Goal: Task Accomplishment & Management: Use online tool/utility

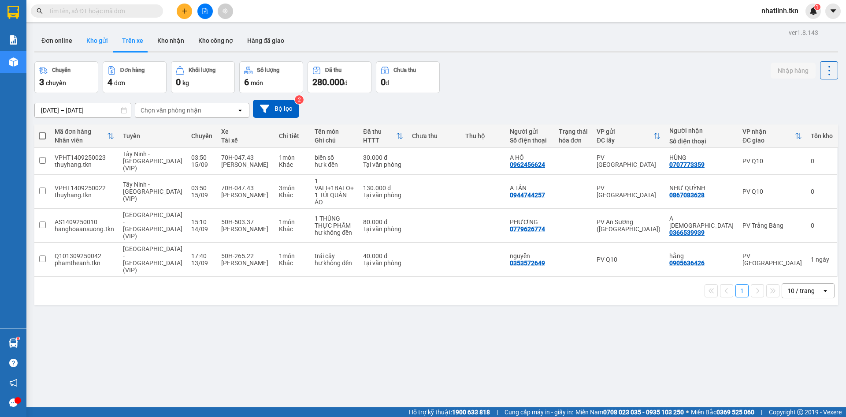
click at [89, 43] on button "Kho gửi" at bounding box center [97, 40] width 36 height 21
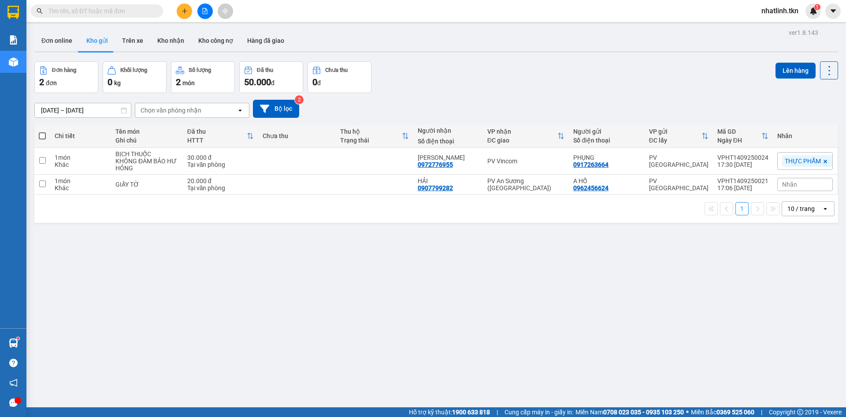
click at [212, 296] on div "ver 1.8.143 Đơn online Kho gửi Trên xe Kho nhận Kho công nợ Hàng đã giao Đơn hà…" at bounding box center [436, 234] width 811 height 417
click at [112, 151] on td "BỊCH THUỐC KHÔNG ĐẢM BẢO HƯ HỎNG" at bounding box center [147, 161] width 72 height 27
checkbox input "true"
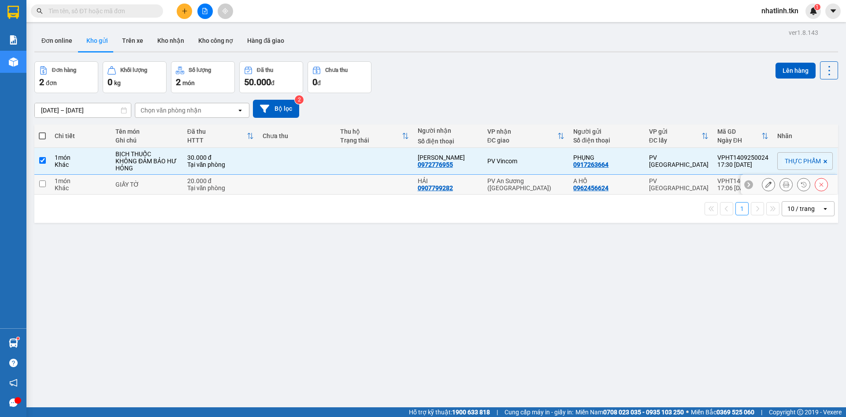
click at [117, 185] on div "GIẤY TỜ" at bounding box center [147, 184] width 63 height 7
checkbox input "true"
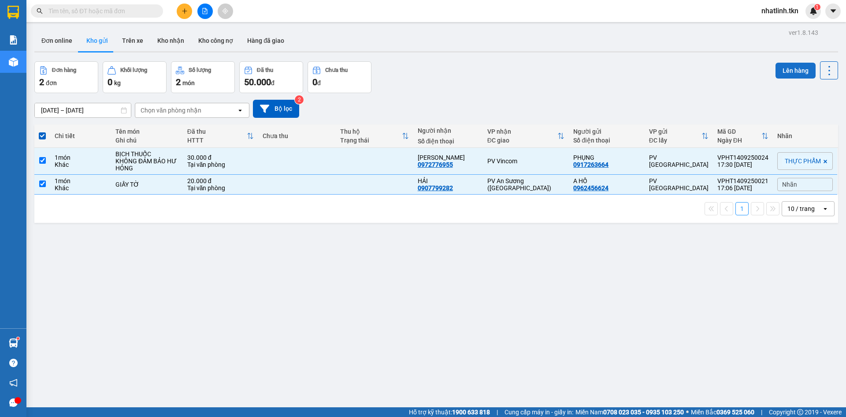
click at [779, 67] on button "Lên hàng" at bounding box center [796, 71] width 40 height 16
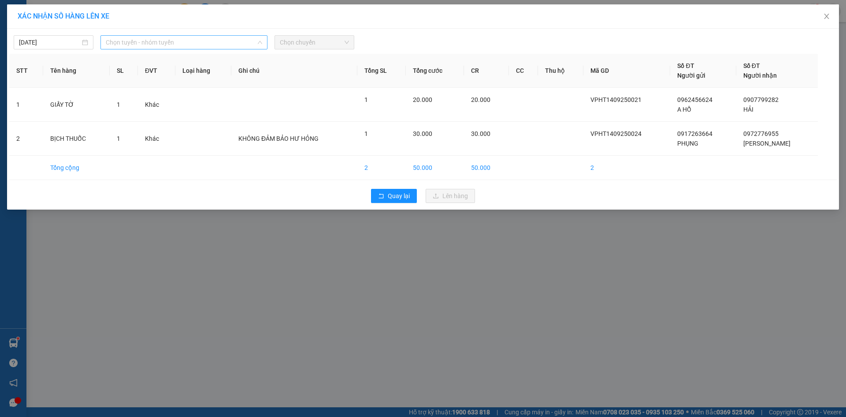
click at [186, 39] on span "Chọn tuyến - nhóm tuyến" at bounding box center [184, 42] width 157 height 13
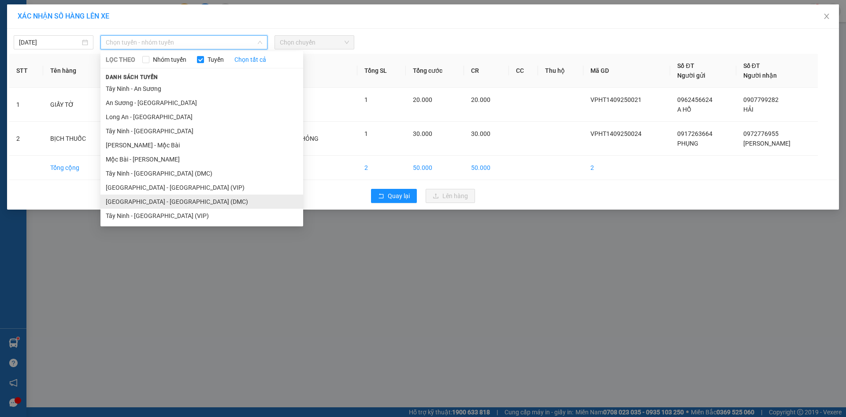
click at [200, 206] on li "[GEOGRAPHIC_DATA] - [GEOGRAPHIC_DATA] (DMC)" at bounding box center [202, 201] width 203 height 14
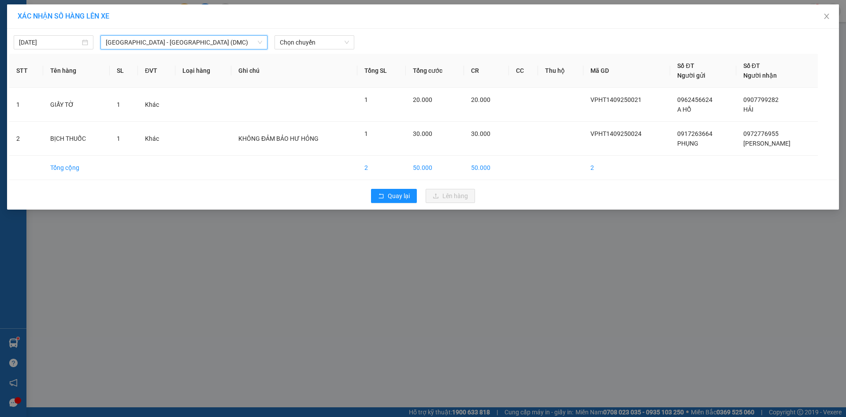
click at [206, 48] on span "[GEOGRAPHIC_DATA] - [GEOGRAPHIC_DATA] (DMC)" at bounding box center [184, 42] width 157 height 13
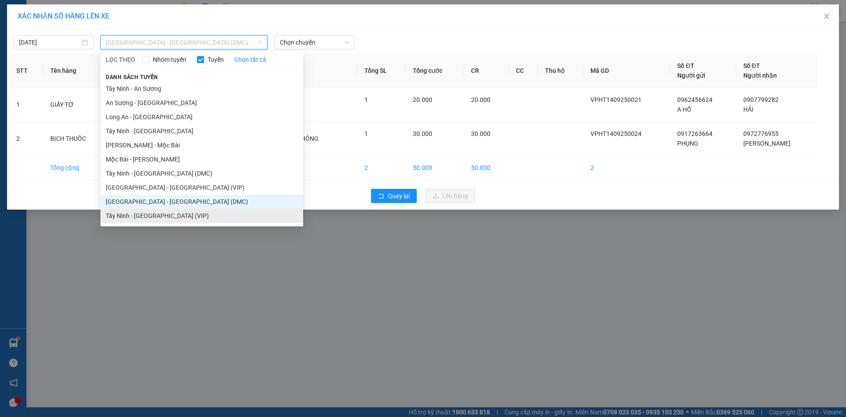
click at [190, 220] on li "Tây Ninh - [GEOGRAPHIC_DATA] (VIP)" at bounding box center [202, 216] width 203 height 14
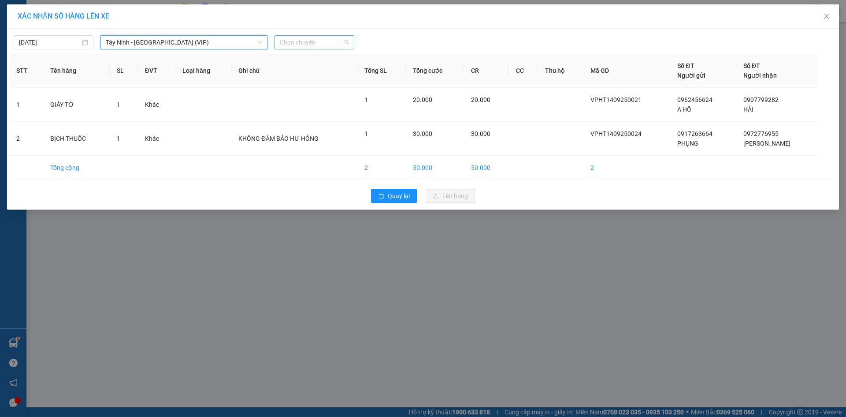
click at [308, 42] on span "Chọn chuyến" at bounding box center [314, 42] width 69 height 13
type input "5752"
type input "[DATE]"
click at [29, 45] on input "[DATE]" at bounding box center [49, 42] width 61 height 10
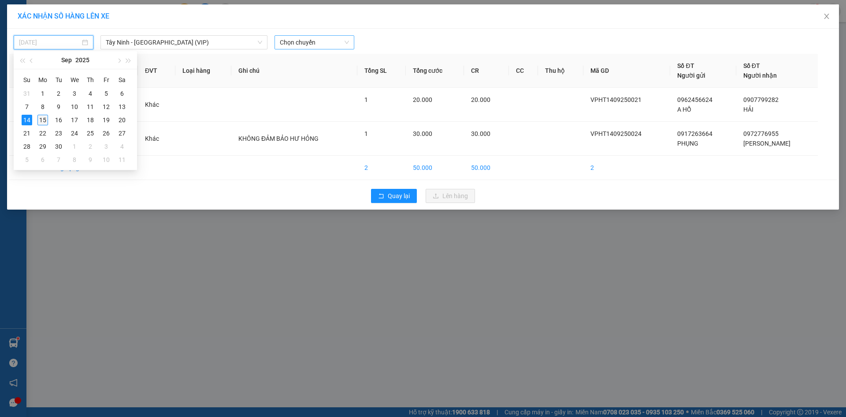
click at [42, 119] on div "15" at bounding box center [42, 120] width 11 height 11
type input "[DATE]"
click at [289, 42] on span "Chọn chuyến" at bounding box center [314, 42] width 69 height 13
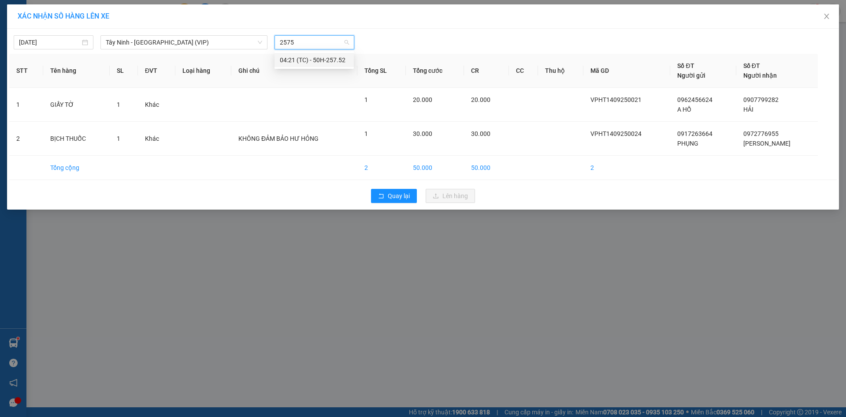
type input "25752"
click at [296, 57] on div "04:21 (TC) - 50H-257.52" at bounding box center [314, 60] width 69 height 10
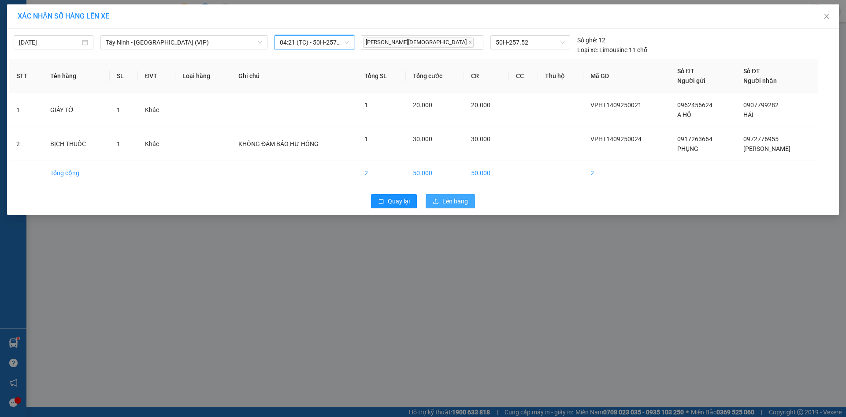
click at [461, 205] on span "Lên hàng" at bounding box center [456, 201] width 26 height 10
